Goal: Use online tool/utility: Utilize a website feature to perform a specific function

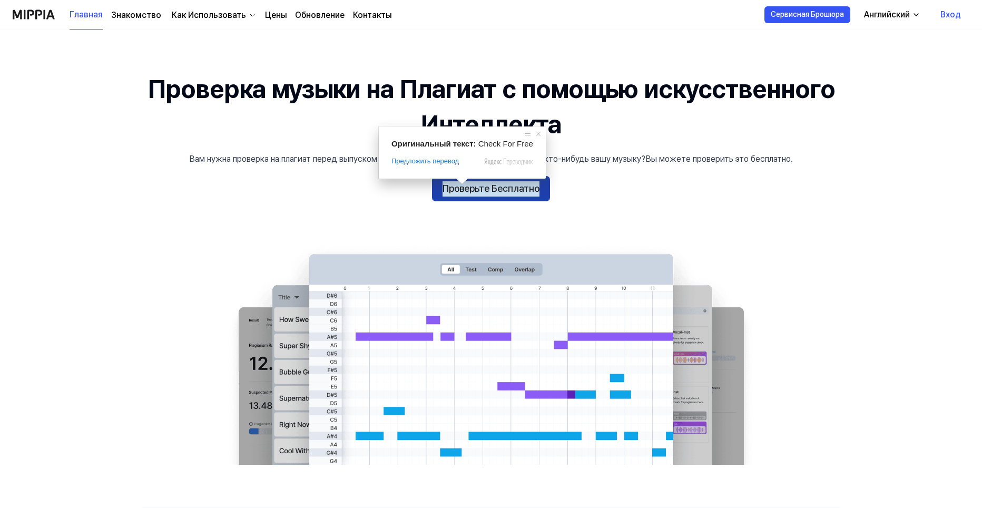
click at [471, 191] on ya-tr-span "Проверьте Бесплатно" at bounding box center [491, 188] width 97 height 15
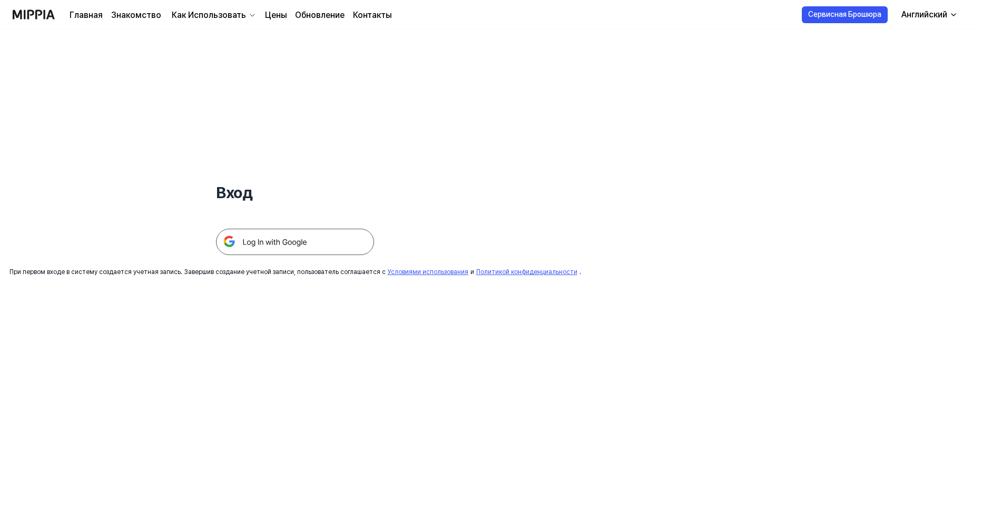
click at [292, 245] on img at bounding box center [295, 242] width 158 height 26
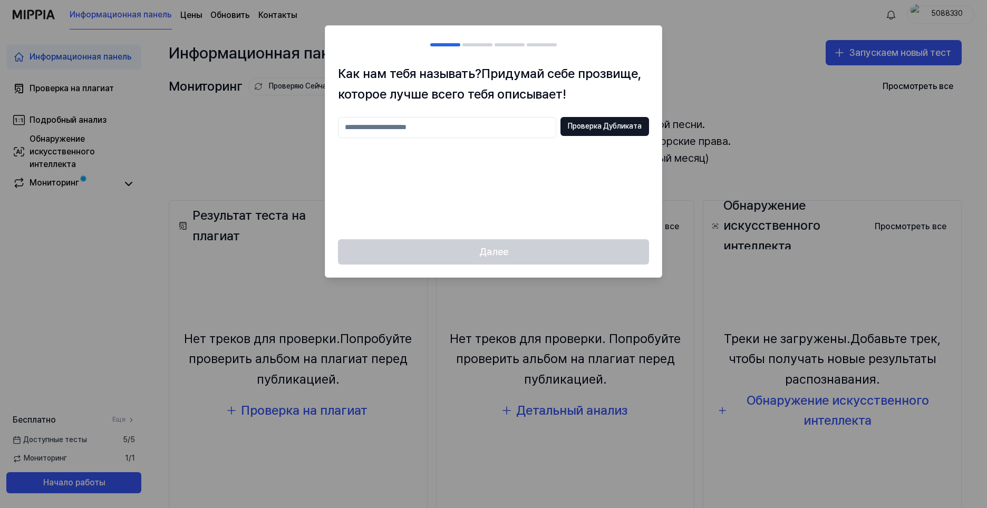
click at [450, 128] on input "text" at bounding box center [447, 127] width 218 height 21
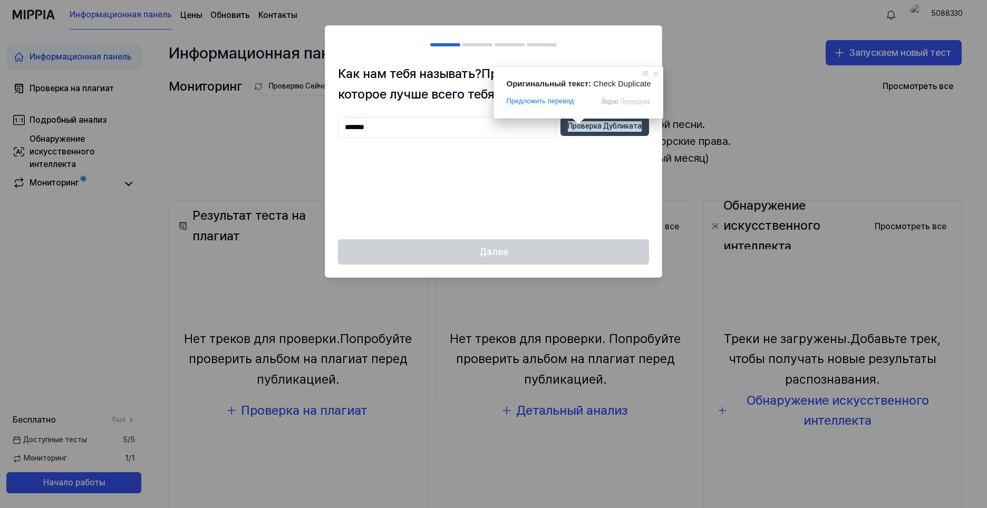
type input "*******"
click at [581, 128] on ya-tr-span "Проверка Дубликата" at bounding box center [605, 126] width 74 height 11
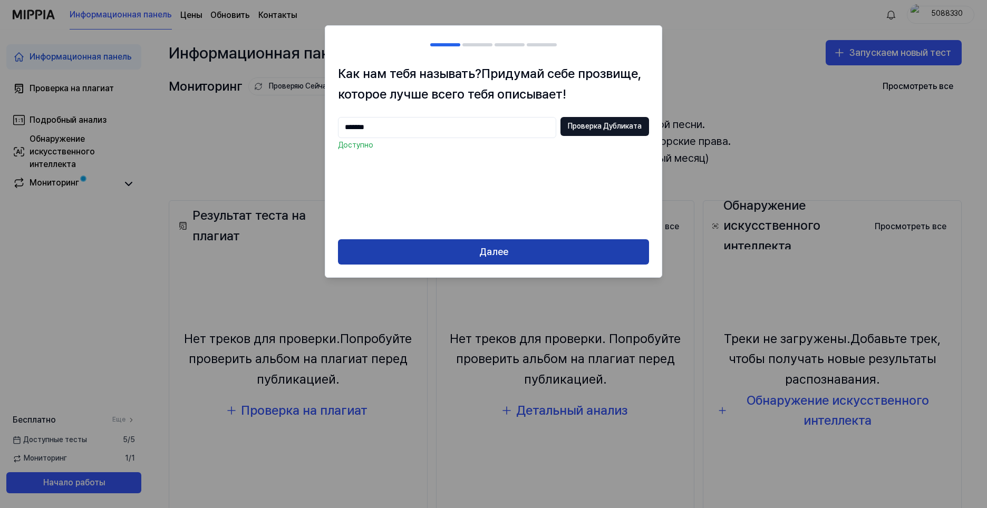
click at [505, 251] on ya-tr-span "Далее" at bounding box center [493, 252] width 29 height 15
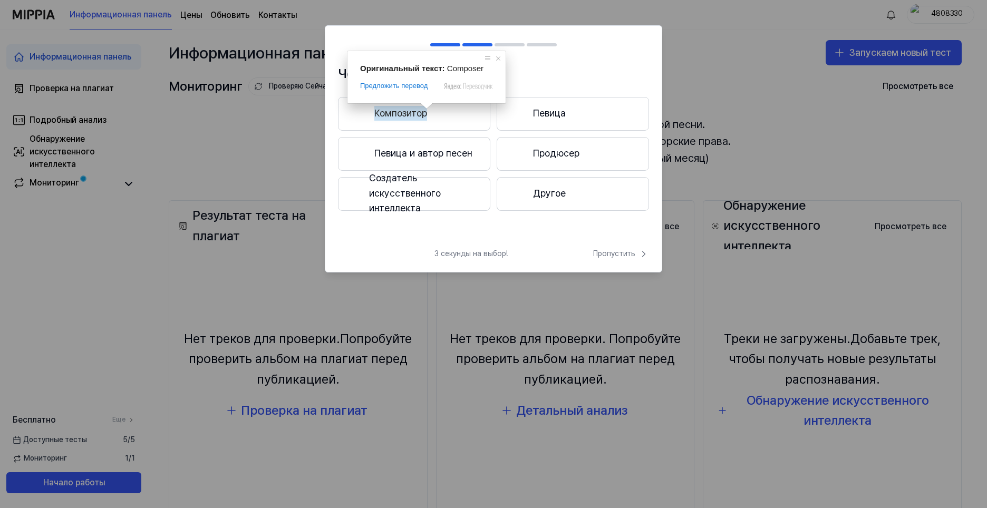
click at [428, 114] on button "Композитор" at bounding box center [414, 114] width 152 height 34
